Goal: Task Accomplishment & Management: Use online tool/utility

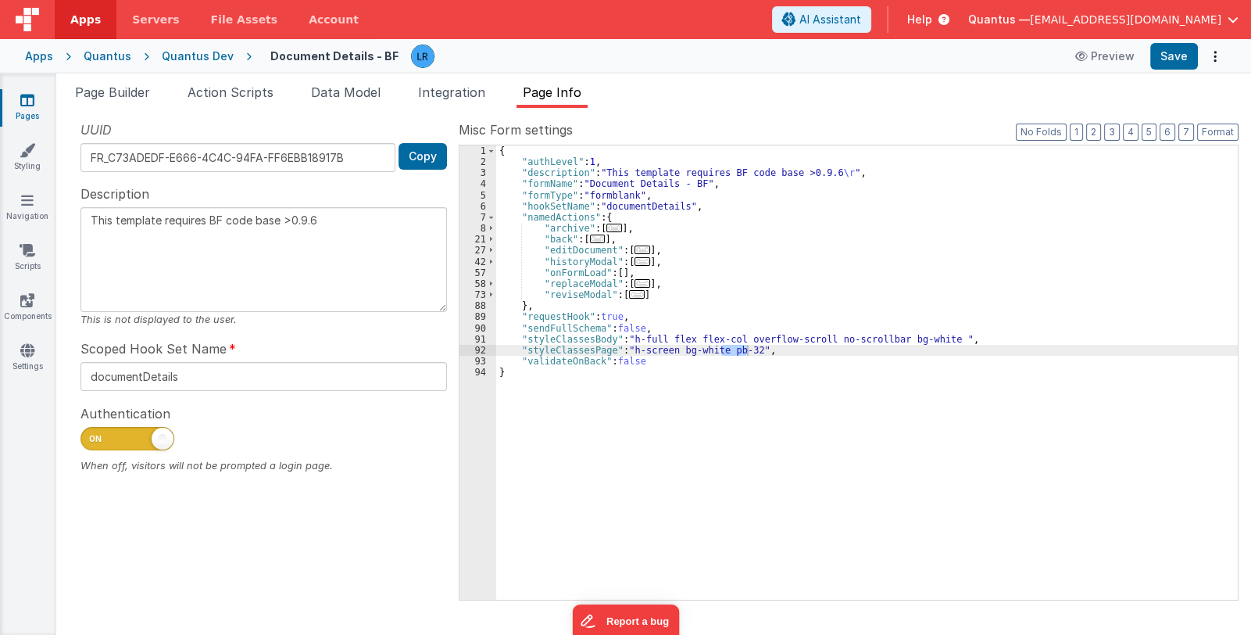
click at [968, 15] on div "Help" at bounding box center [929, 19] width 80 height 27
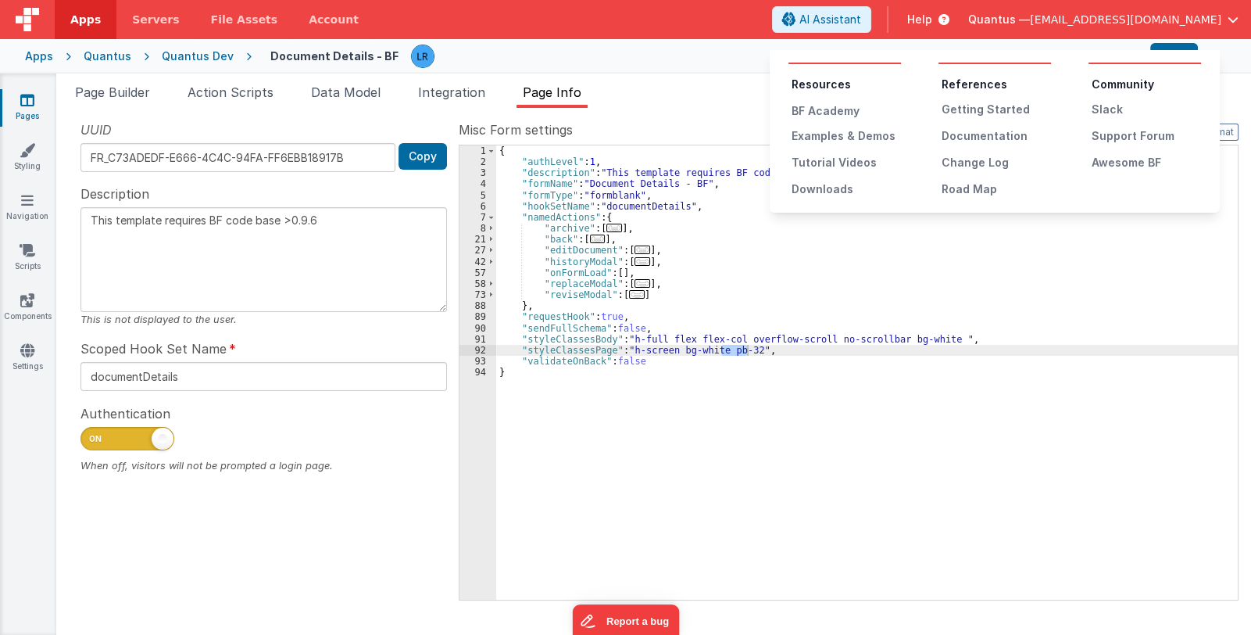
click at [1057, 17] on button at bounding box center [625, 317] width 1251 height 635
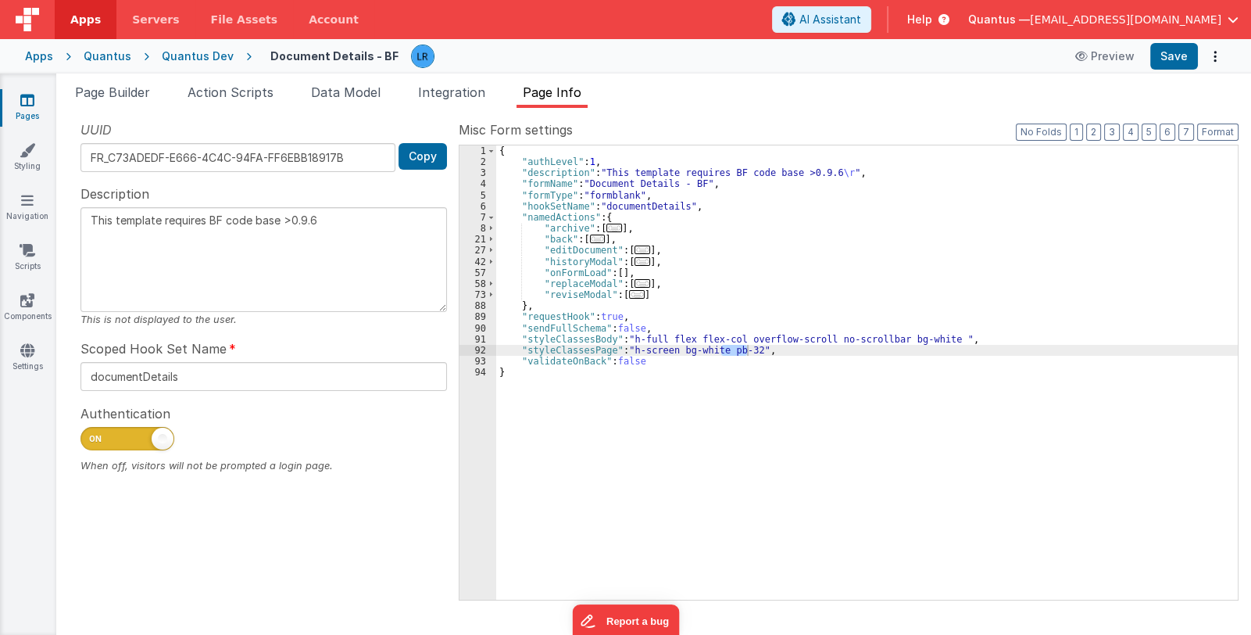
click at [89, 18] on span "Apps" at bounding box center [85, 20] width 30 height 16
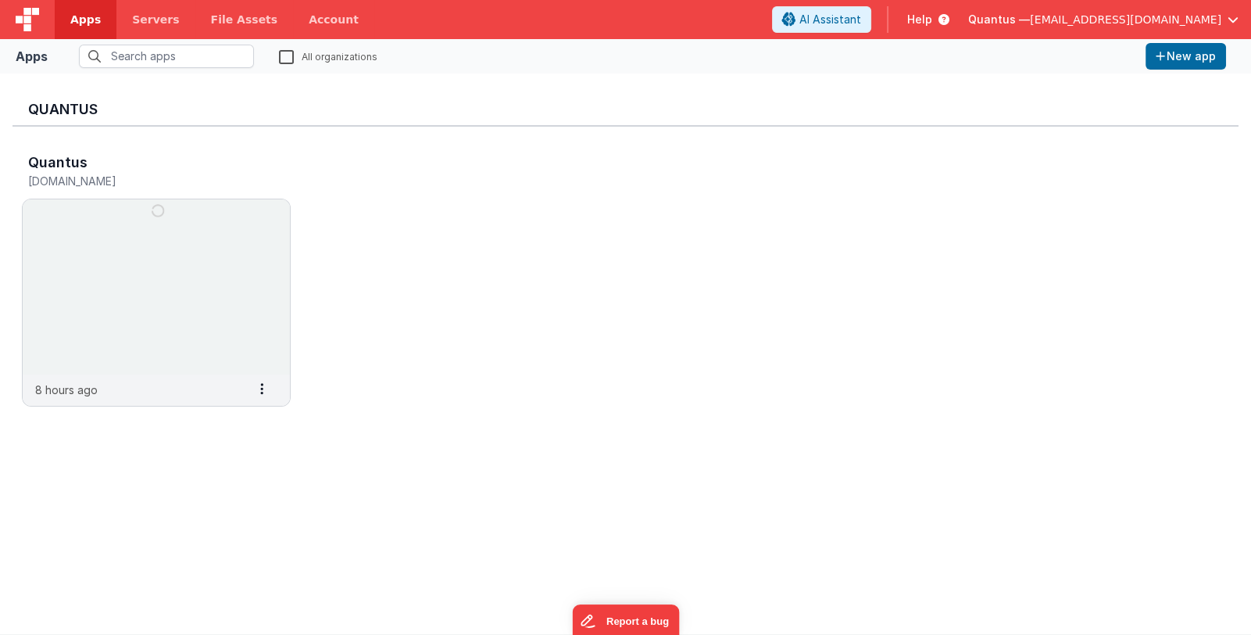
click at [1030, 17] on span "Quantus —" at bounding box center [999, 20] width 62 height 16
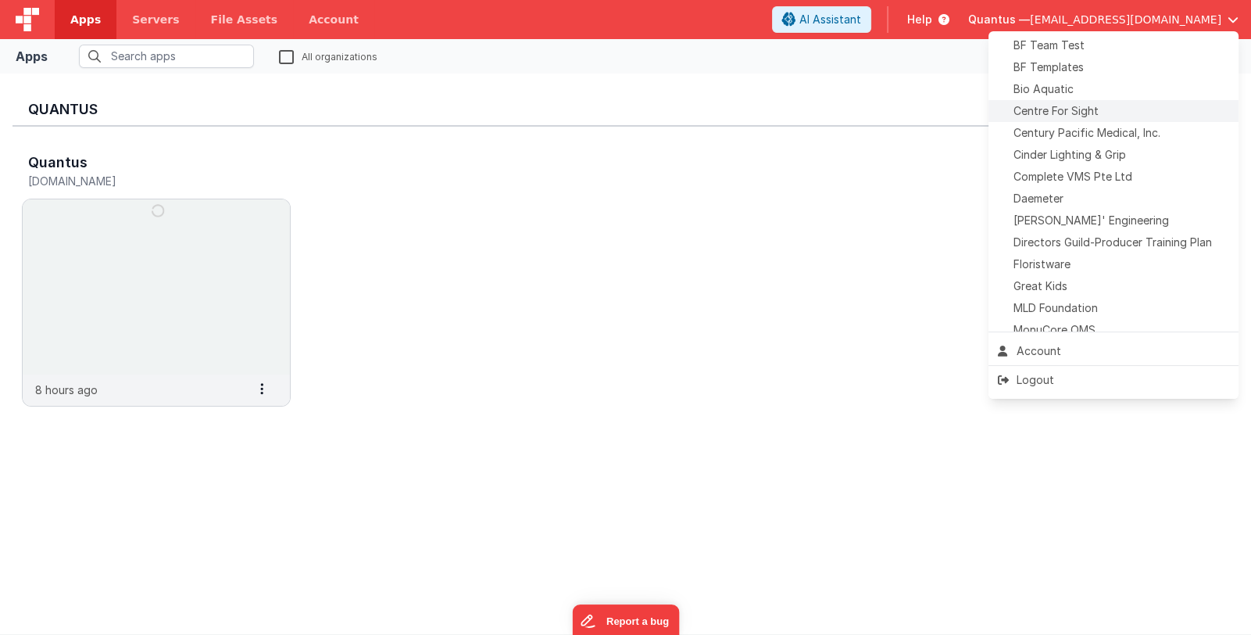
scroll to position [234, 0]
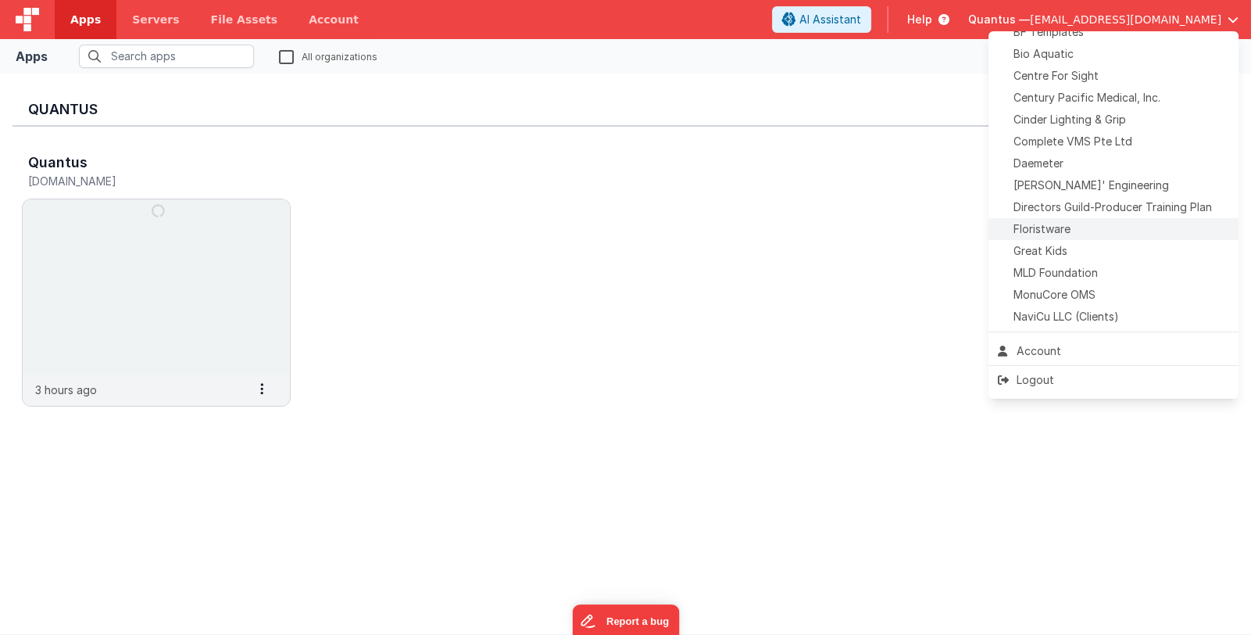
click at [1066, 227] on span "Floristware" at bounding box center [1042, 229] width 57 height 16
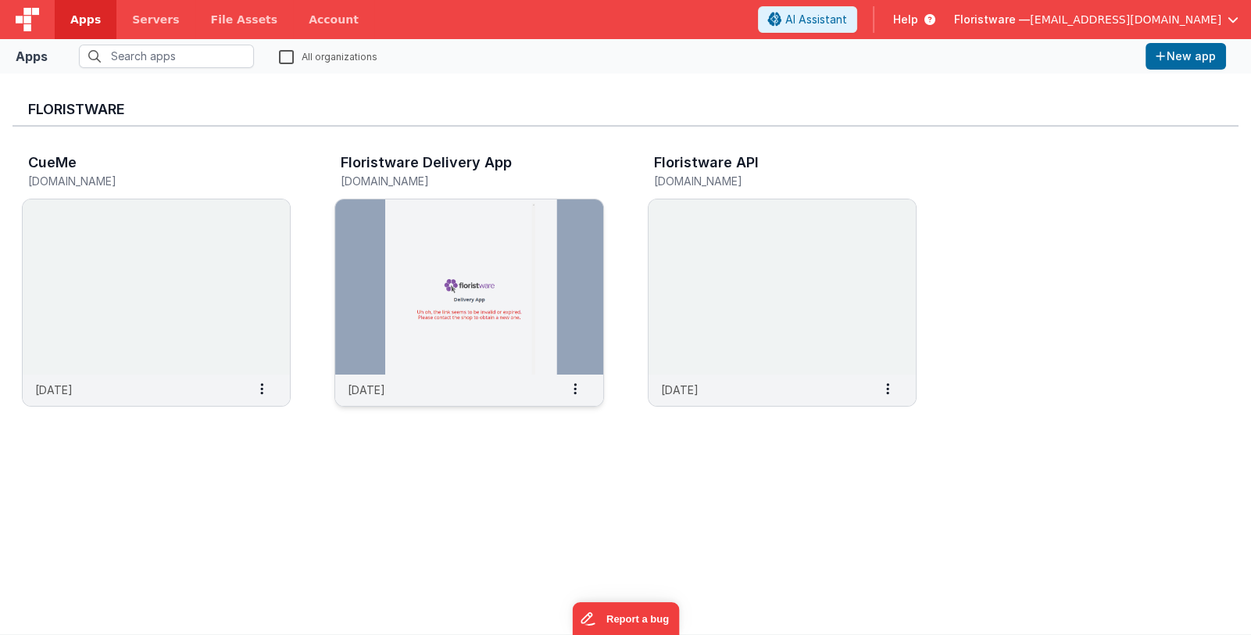
click at [464, 255] on img at bounding box center [468, 286] width 267 height 175
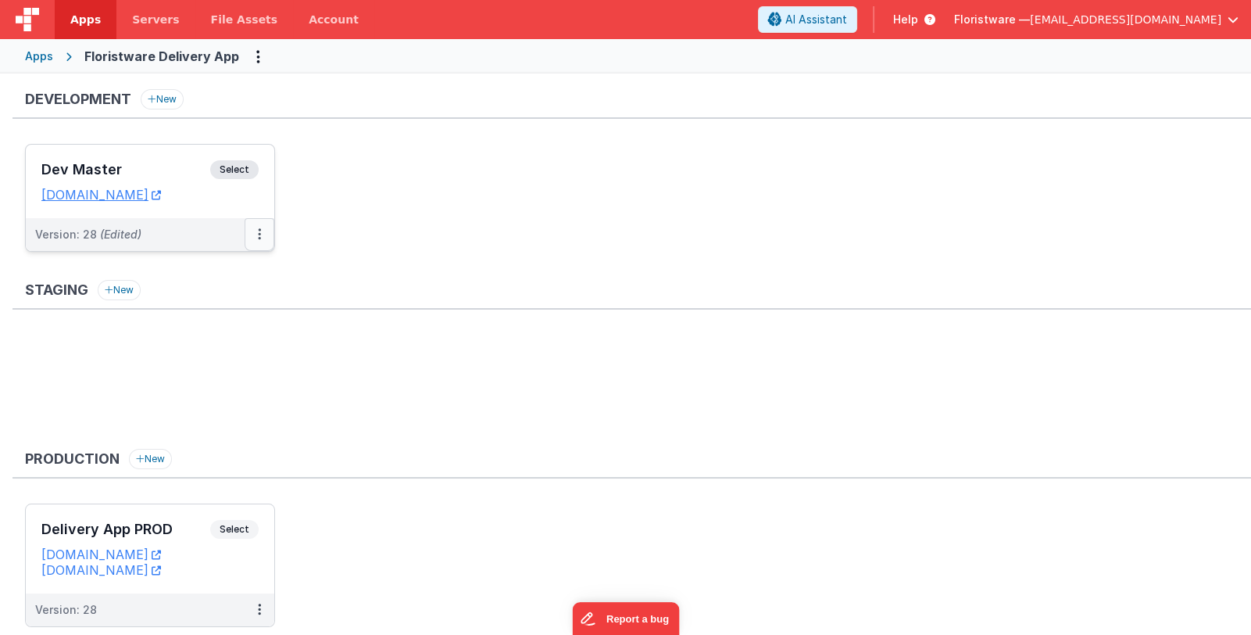
click at [256, 238] on button at bounding box center [260, 234] width 30 height 33
click at [234, 327] on link "Deploy..." at bounding box center [206, 326] width 138 height 28
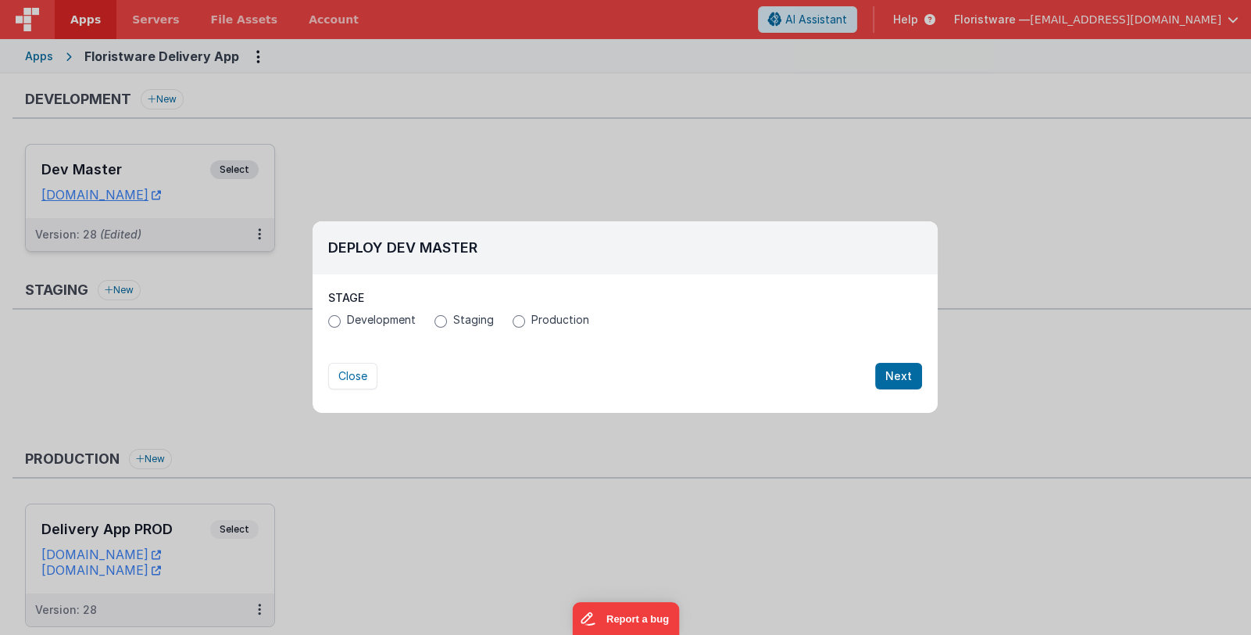
click at [536, 320] on span "Production" at bounding box center [560, 320] width 58 height 16
click at [525, 320] on input "Production" at bounding box center [519, 321] width 13 height 13
radio input "true"
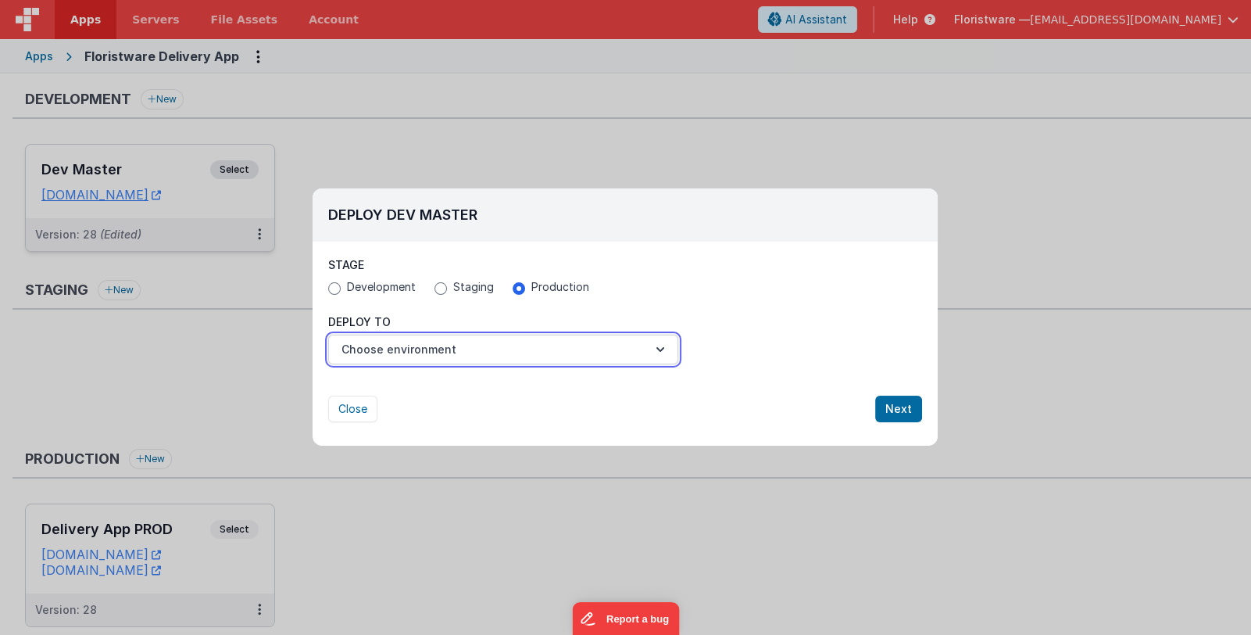
click at [554, 345] on button "Choose environment" at bounding box center [503, 349] width 350 height 30
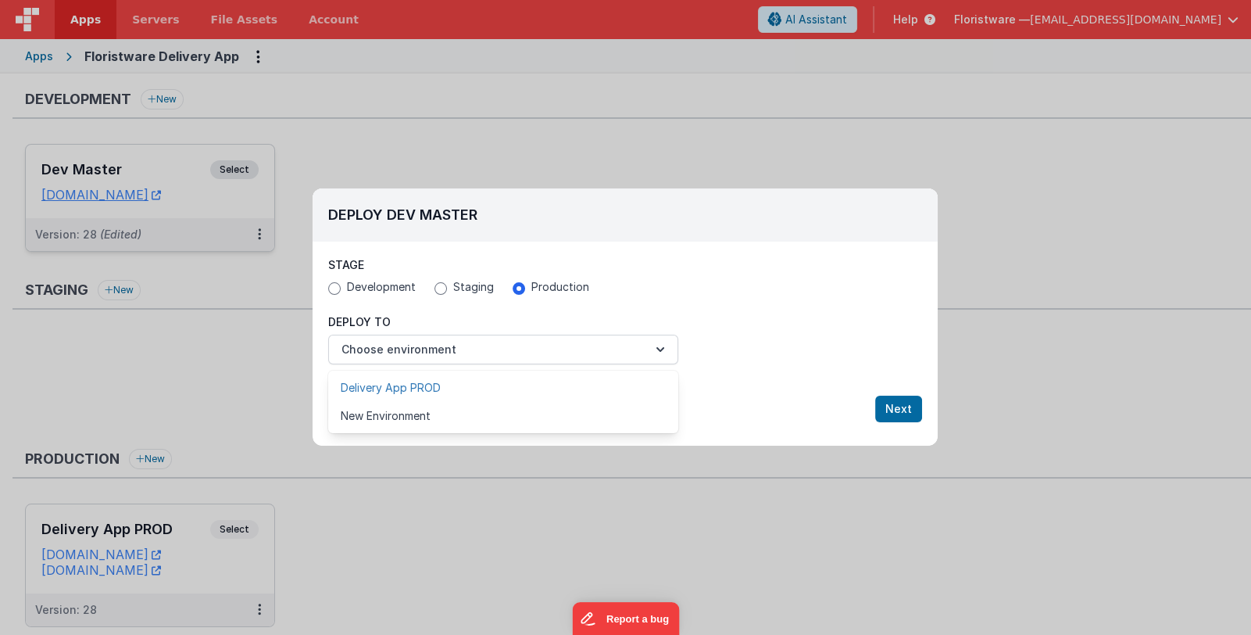
click at [547, 387] on link "Delivery App PROD" at bounding box center [503, 388] width 350 height 28
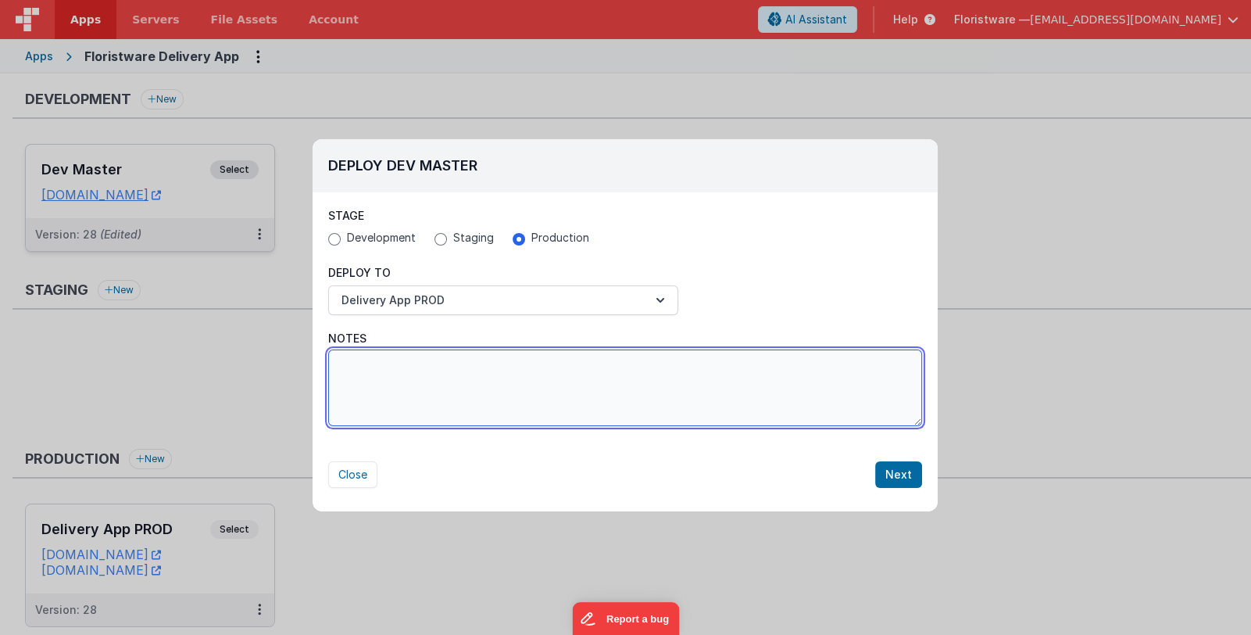
click at [819, 389] on textarea "Notes" at bounding box center [625, 387] width 594 height 77
paste textarea "cannot check or uncheck an item in the pick list"
drag, startPoint x: 671, startPoint y: 367, endPoint x: 241, endPoint y: 338, distance: 431.5
click at [241, 338] on div "Deploy Dev Master Stage Development Staging Production Deploy To Delivery App P…" at bounding box center [625, 317] width 1251 height 635
type textarea "Fixed bug cannot check or uncheck an item in the pick list"
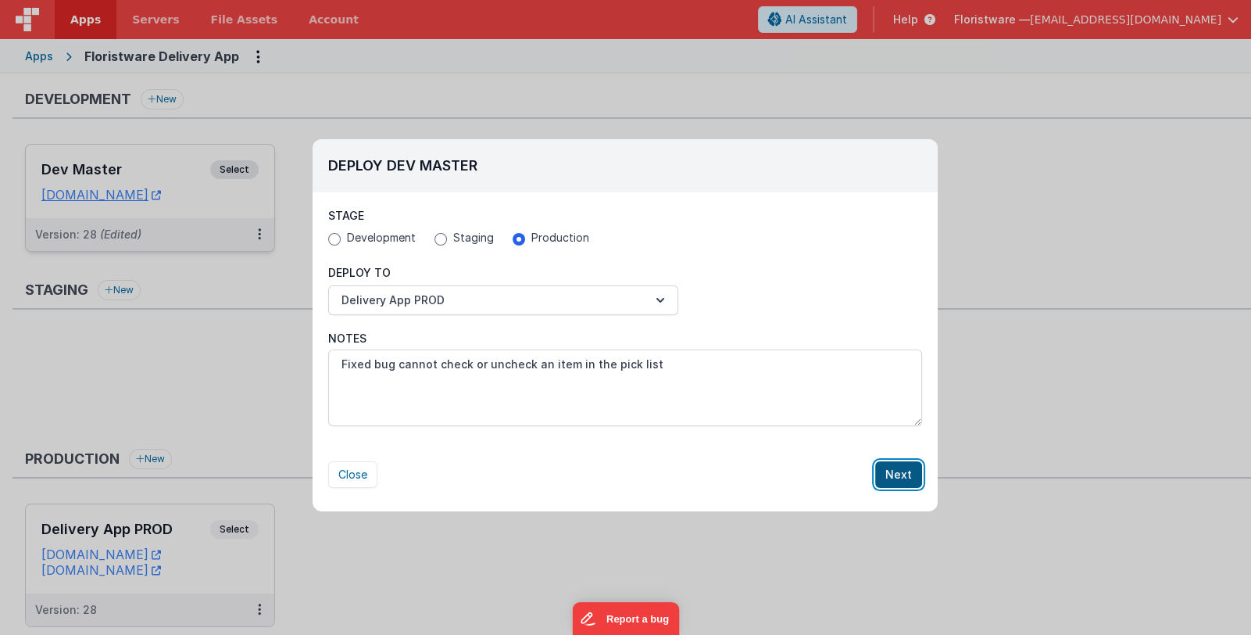
click at [894, 468] on button "Next" at bounding box center [898, 474] width 47 height 27
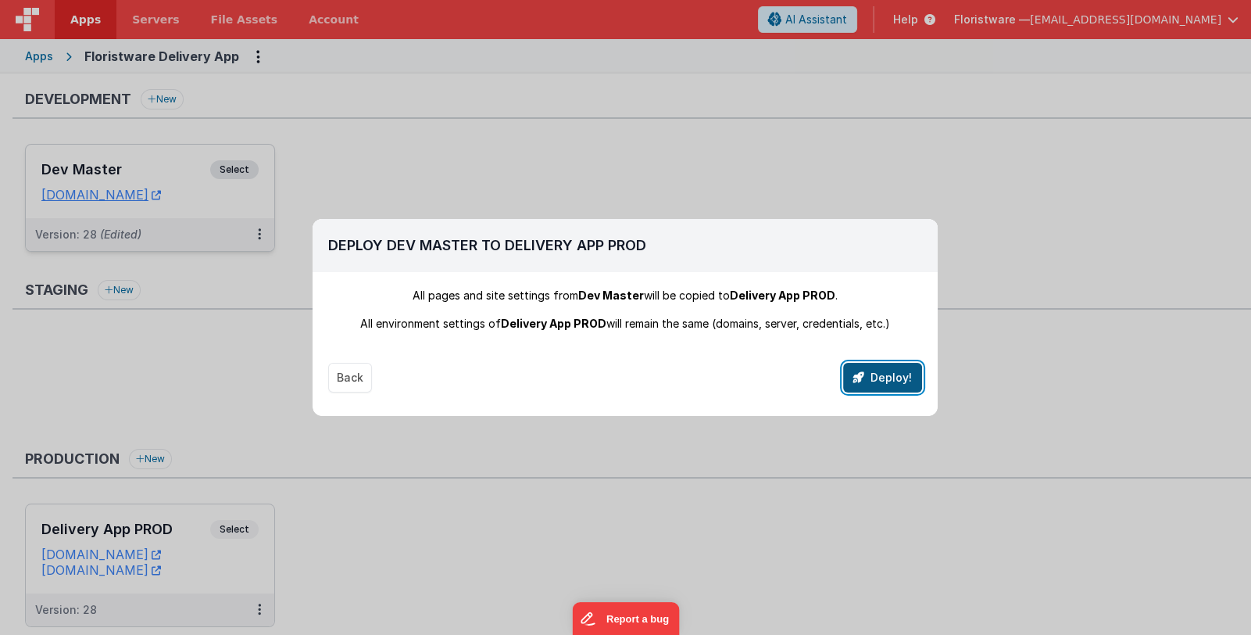
click at [877, 381] on button "Deploy!" at bounding box center [882, 378] width 79 height 30
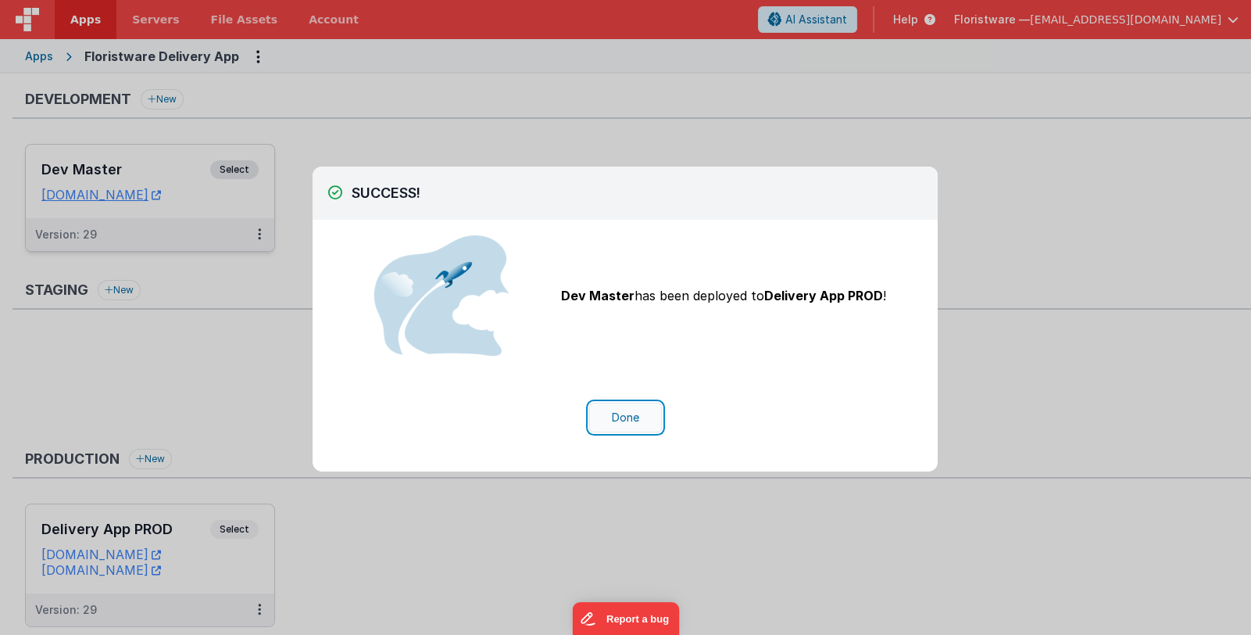
click at [633, 413] on button "Done" at bounding box center [625, 417] width 73 height 30
